Goal: Check status: Check status

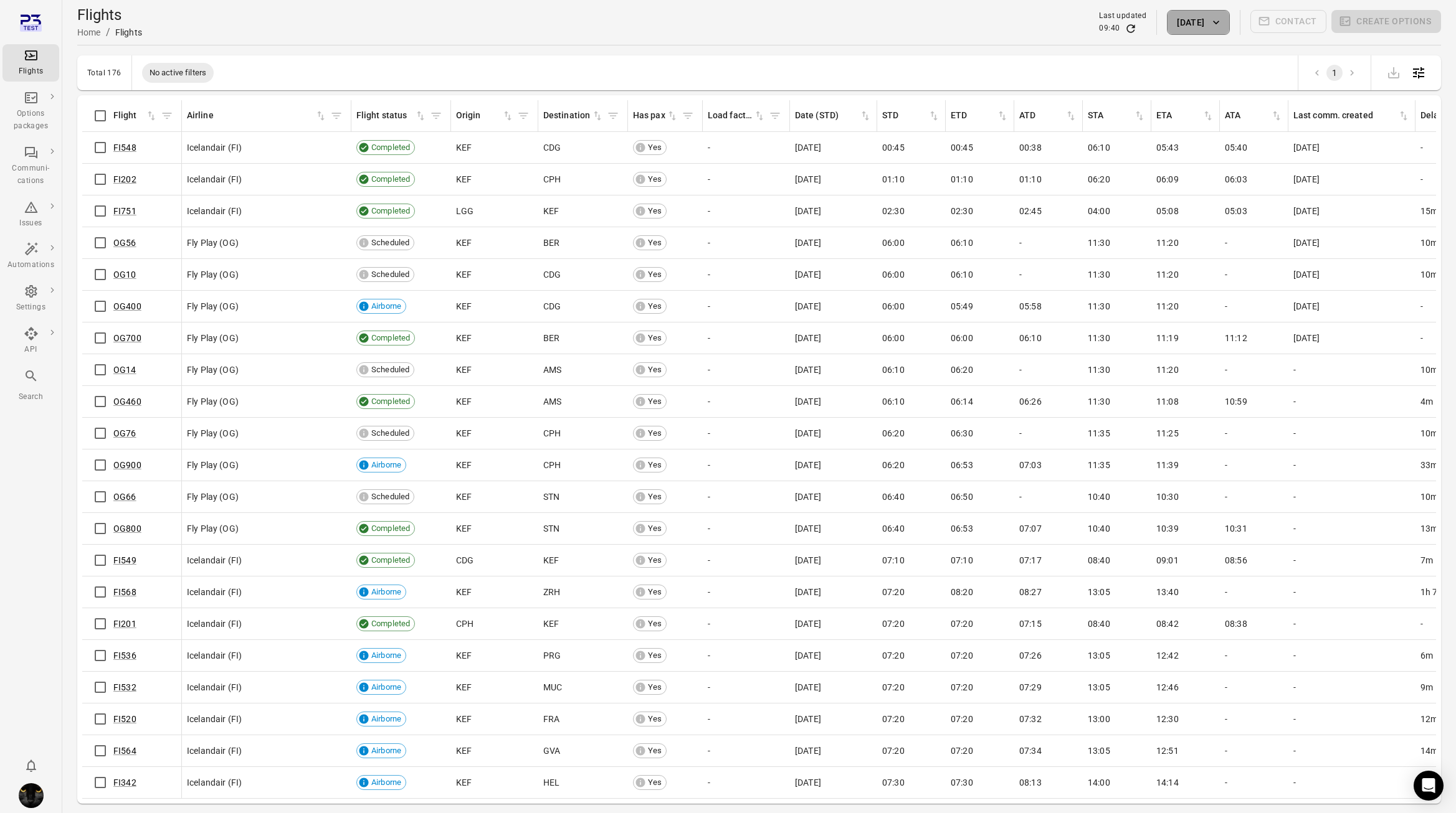
click at [1195, 28] on button "[DATE]" at bounding box center [1198, 22] width 62 height 25
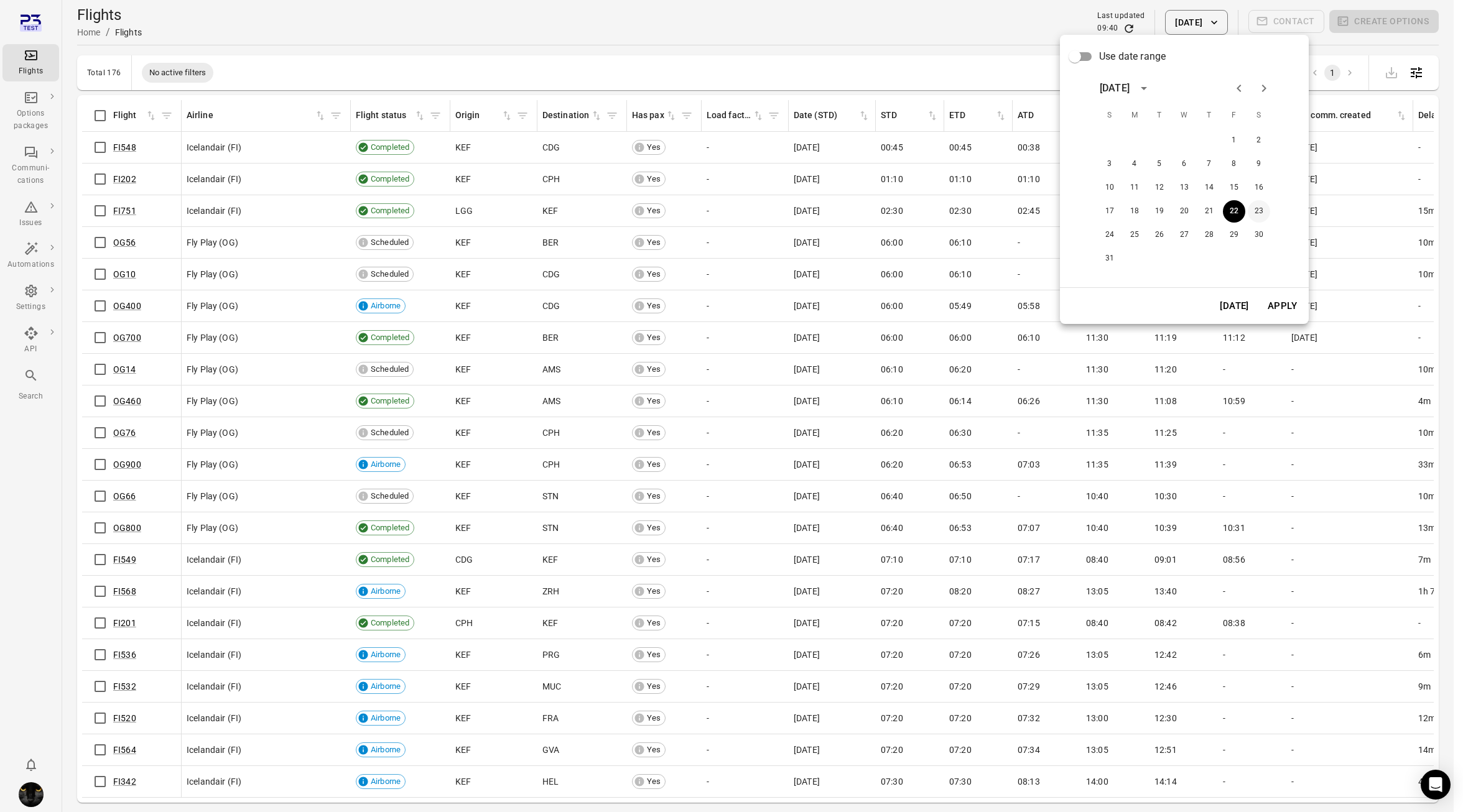
click at [1261, 212] on button "23" at bounding box center [1259, 211] width 22 height 22
click at [1118, 232] on button "24" at bounding box center [1110, 235] width 22 height 22
click at [1295, 307] on button "Apply" at bounding box center [1282, 306] width 43 height 26
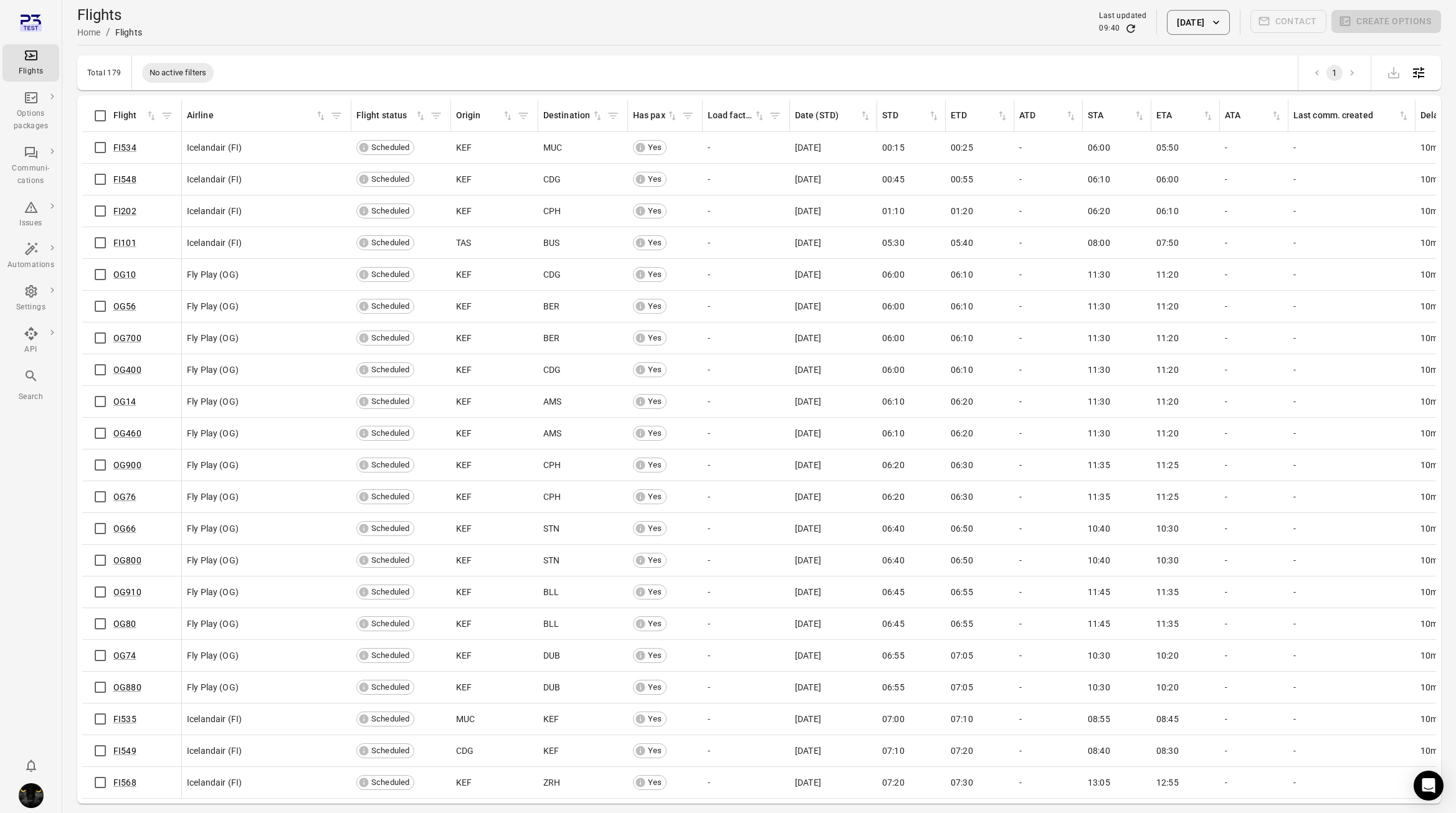
click at [43, 70] on div "Flights" at bounding box center [31, 71] width 47 height 12
click at [1184, 25] on button "[DATE]" at bounding box center [1198, 22] width 62 height 25
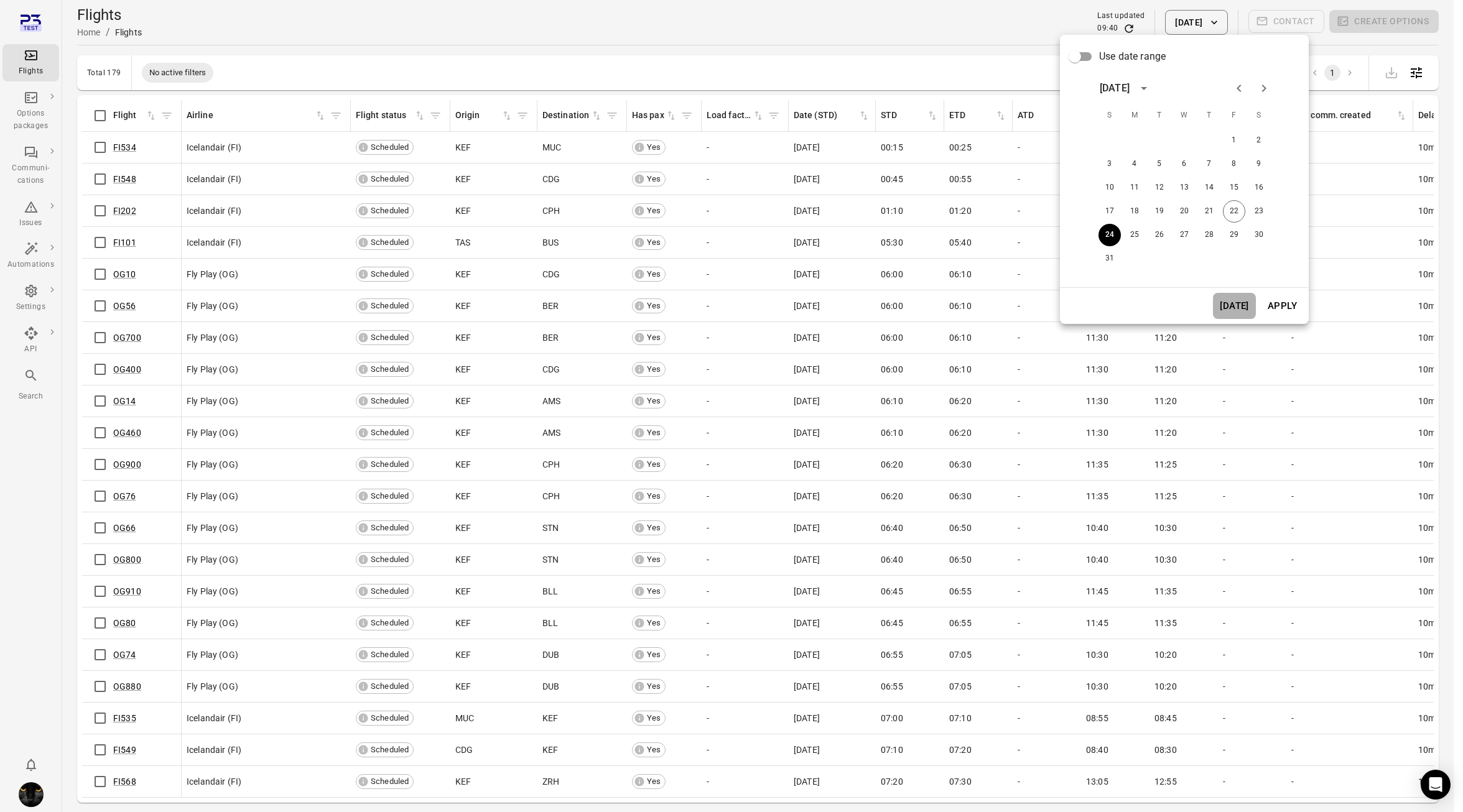
click at [1238, 304] on button "[DATE]" at bounding box center [1234, 306] width 43 height 26
